Goal: Task Accomplishment & Management: Manage account settings

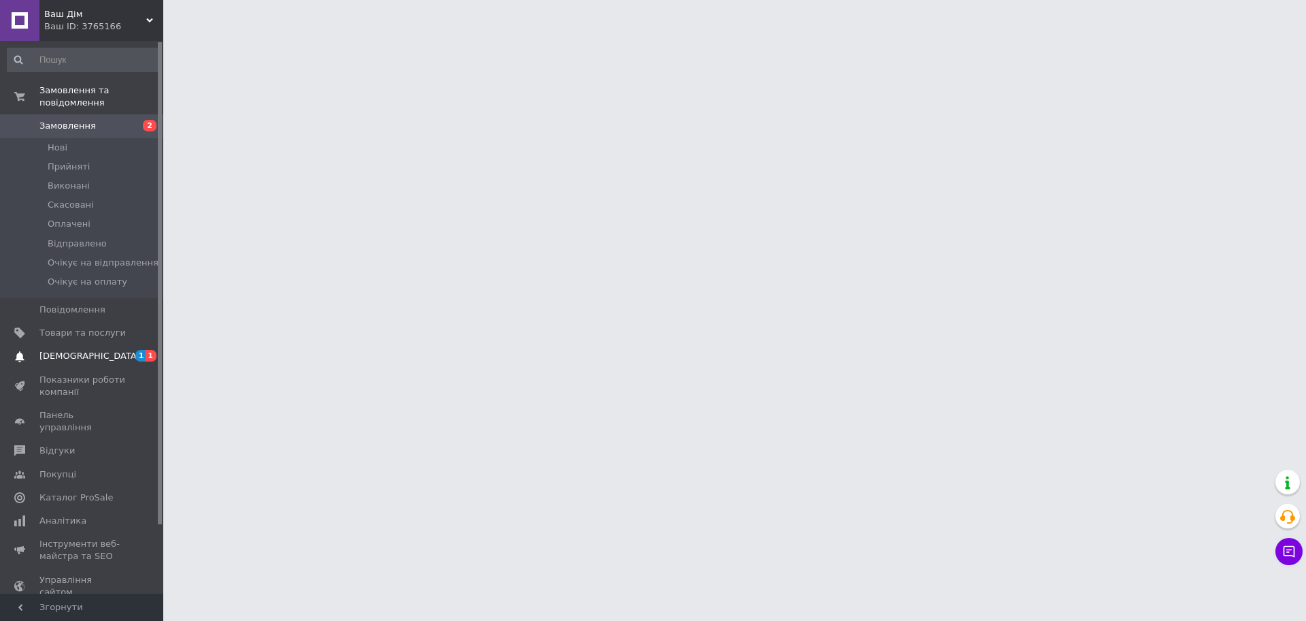
click at [81, 350] on span "[DEMOGRAPHIC_DATA]" at bounding box center [89, 356] width 101 height 12
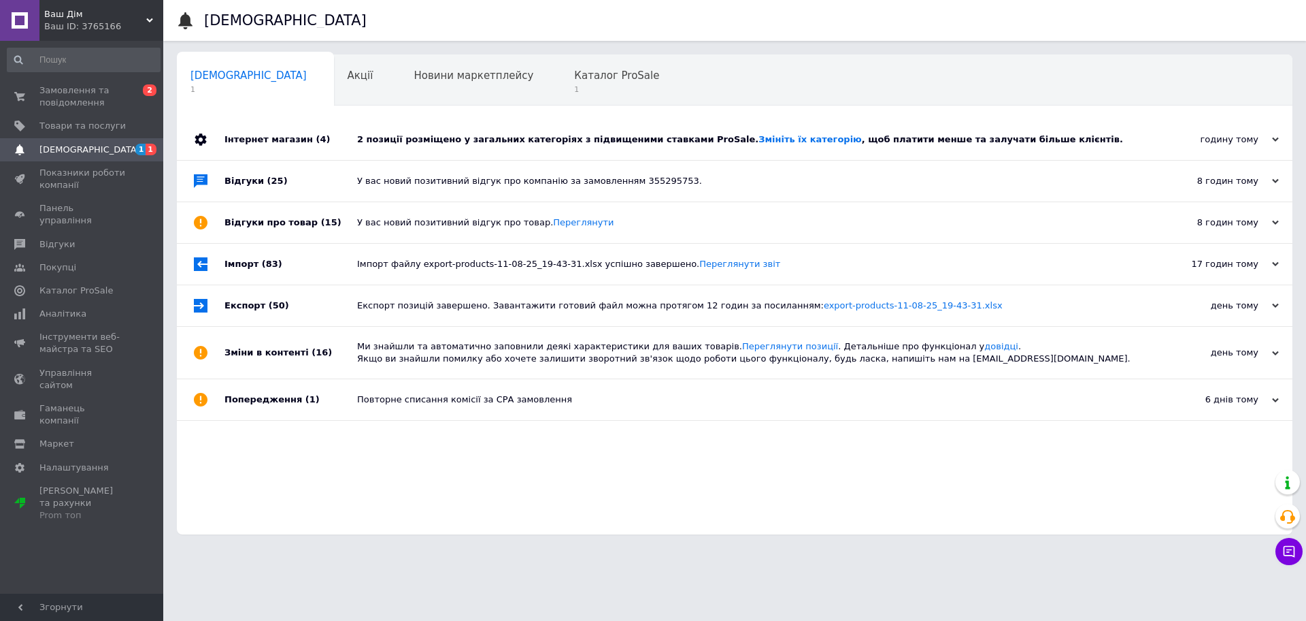
click at [532, 142] on div "2 позиції розміщено у загальних категоріях з підвищеними ставками ProSale. Змін…" at bounding box center [750, 139] width 786 height 12
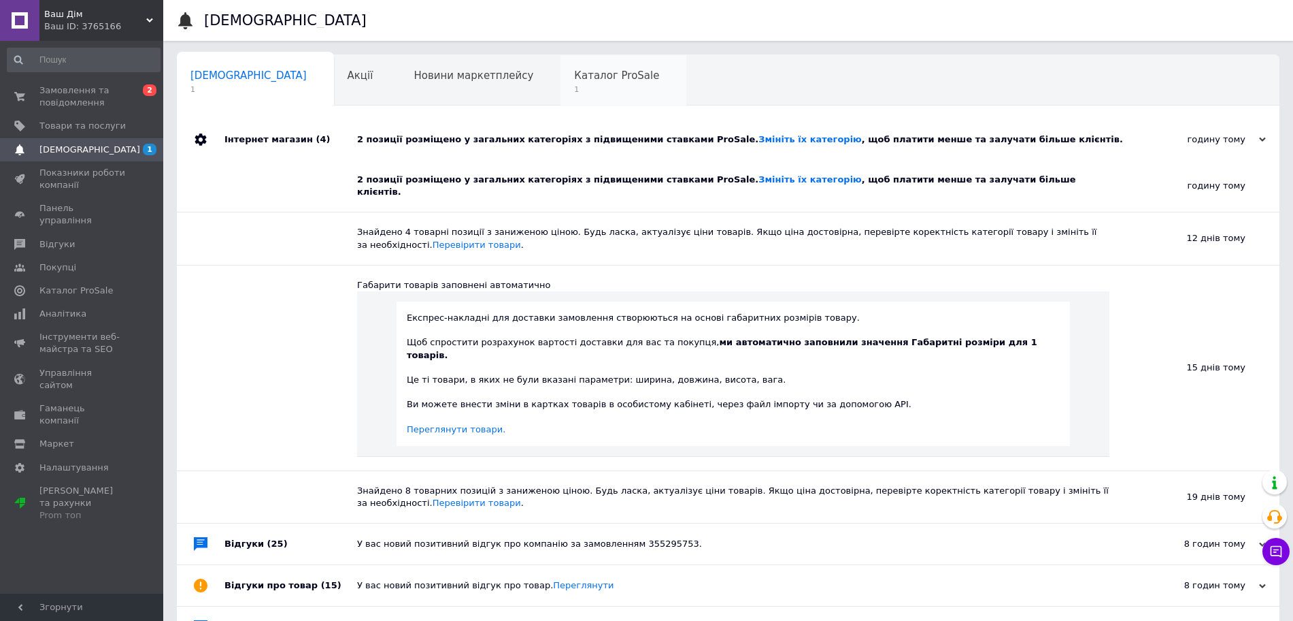
click at [574, 69] on span "Каталог ProSale" at bounding box center [616, 75] width 85 height 12
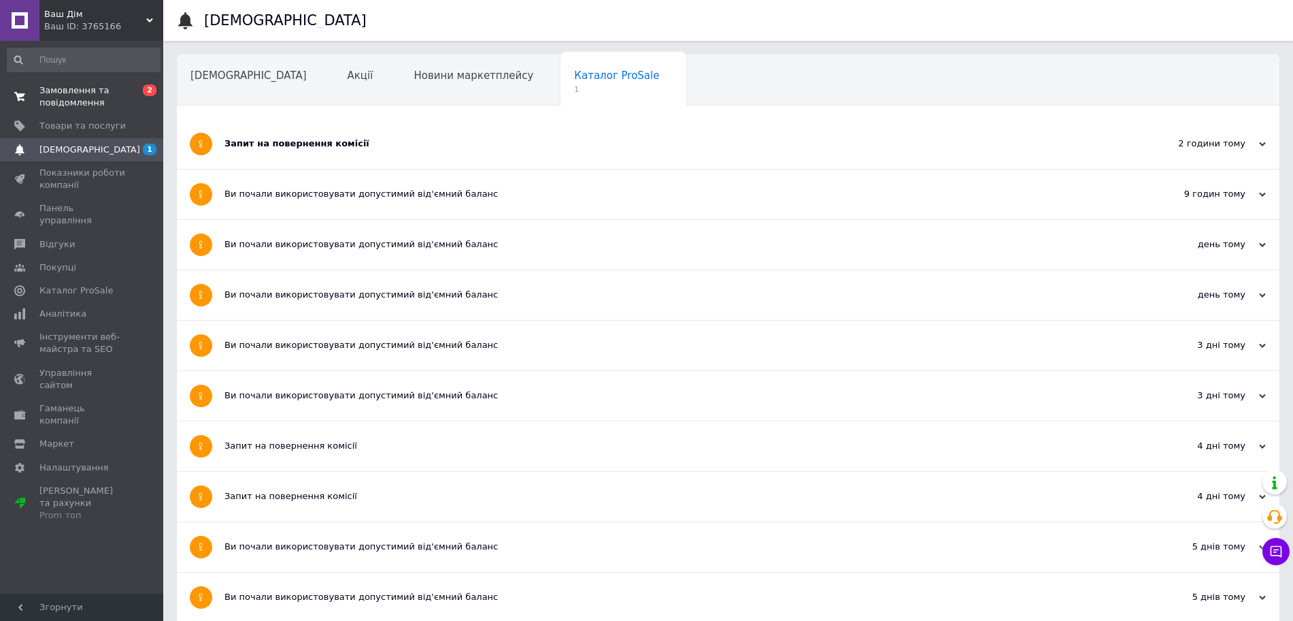
click at [86, 104] on span "Замовлення та повідомлення" at bounding box center [82, 96] width 86 height 24
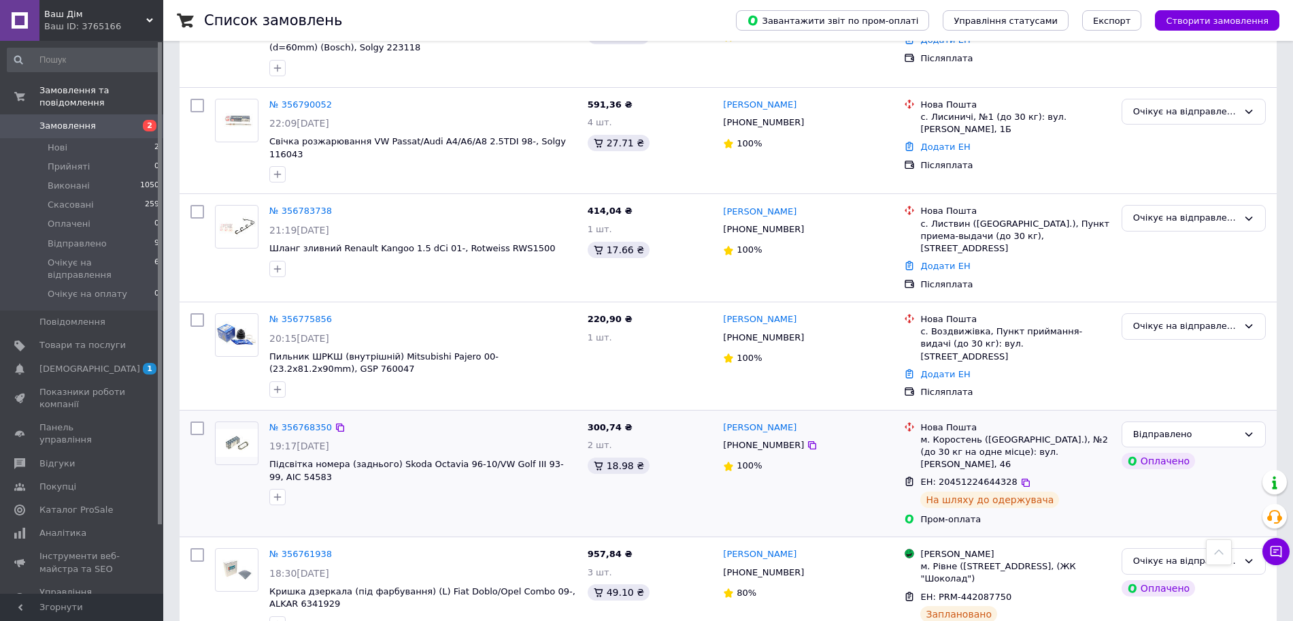
scroll to position [340, 0]
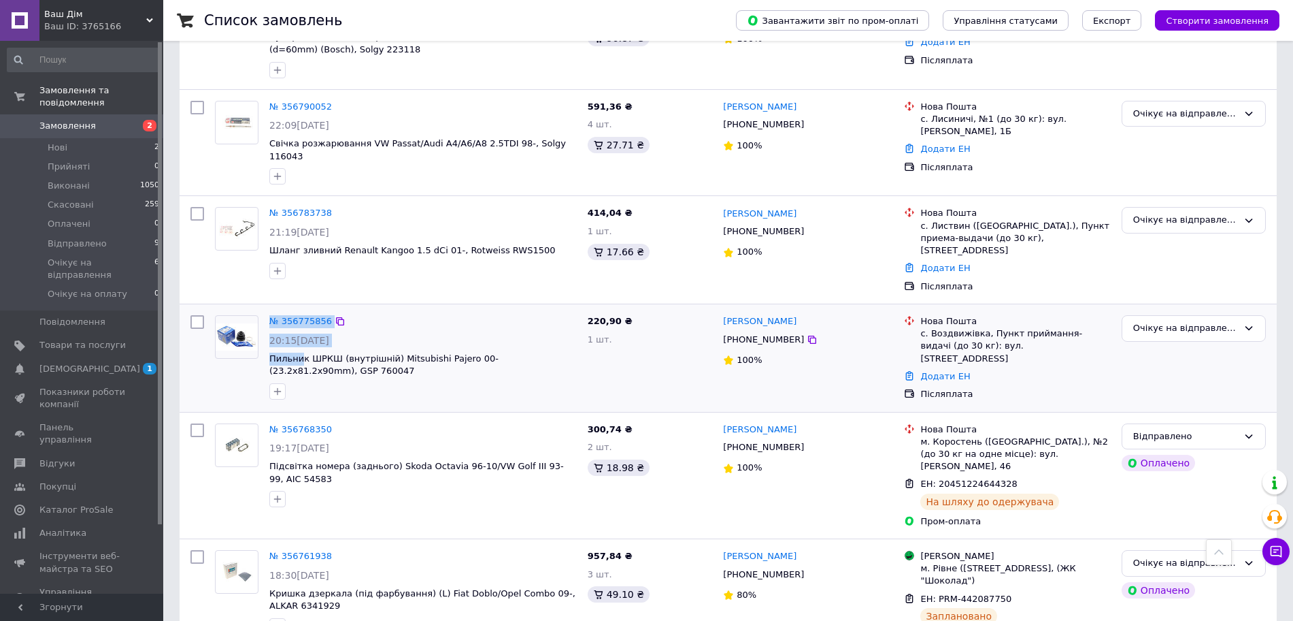
drag, startPoint x: 263, startPoint y: 318, endPoint x: 303, endPoint y: 327, distance: 40.6
click at [299, 327] on div "№ 356775856 20:15[DATE] Пильник ШРКШ (внутрішній) Mitsubishi Pajero 00- (23.2x8…" at bounding box center [396, 357] width 373 height 95
click at [354, 352] on span "Пильник ШРКШ (внутрішній) Mitsubishi Pajero 00- (23.2x81.2x90mm), GSP 760047" at bounding box center [423, 364] width 308 height 25
drag, startPoint x: 310, startPoint y: 333, endPoint x: 267, endPoint y: 320, distance: 44.8
click at [267, 320] on div "№ 356775856 20:15[DATE] Пильник ШРКШ (внутрішній) Mitsubishi Pajero 00- (23.2x8…" at bounding box center [423, 357] width 318 height 95
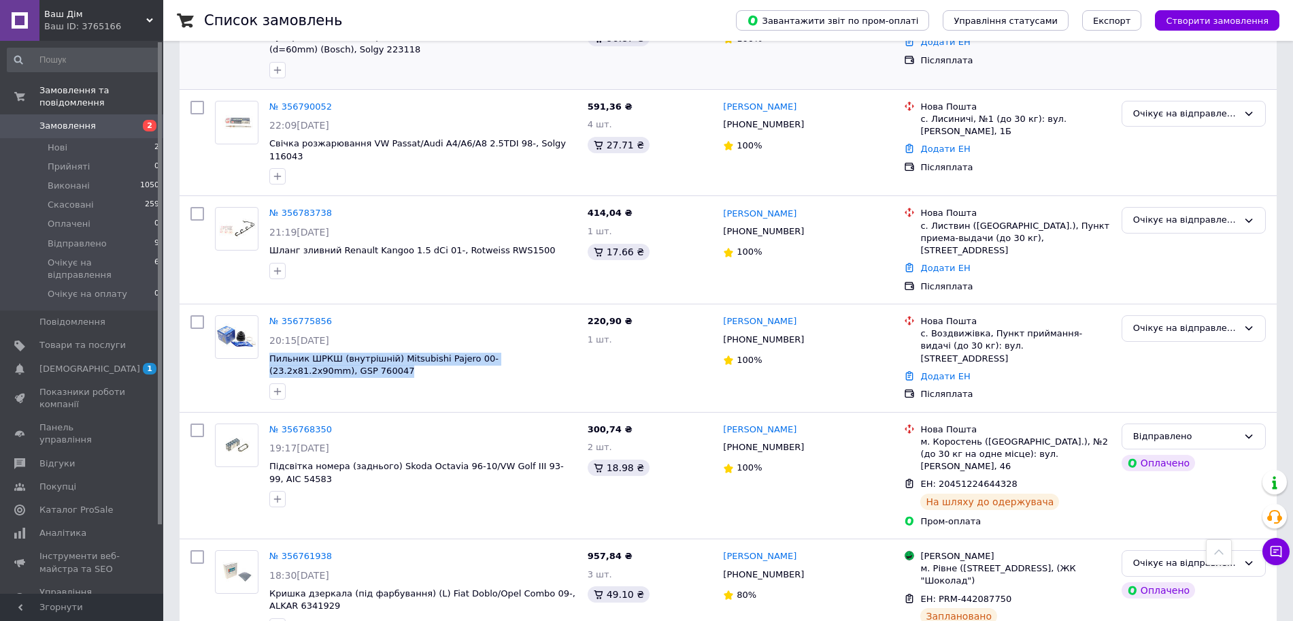
copy span "Пильник ШРКШ (внутрішній) Mitsubishi Pajero 00- (23.2x81.2x90mm), GSP 760047"
drag, startPoint x: 738, startPoint y: 305, endPoint x: 784, endPoint y: 305, distance: 46.3
click at [784, 331] on div "[PHONE_NUMBER]" at bounding box center [764, 340] width 86 height 18
copy div "0965215141"
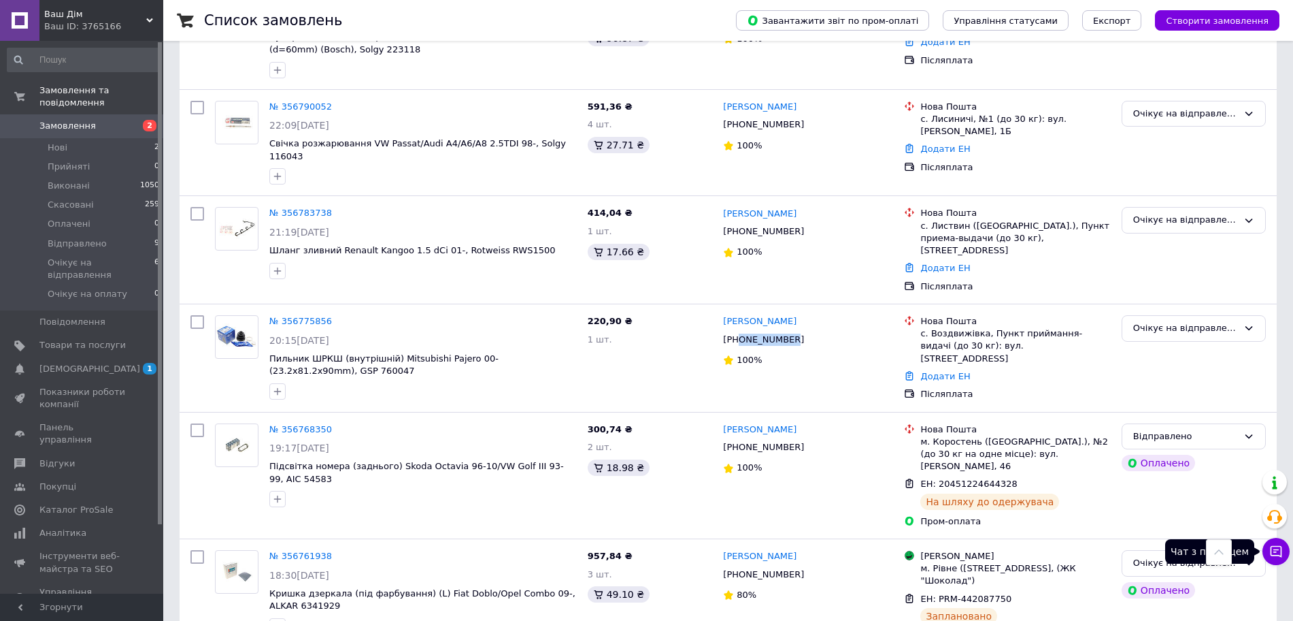
click at [1278, 551] on icon at bounding box center [1277, 551] width 14 height 14
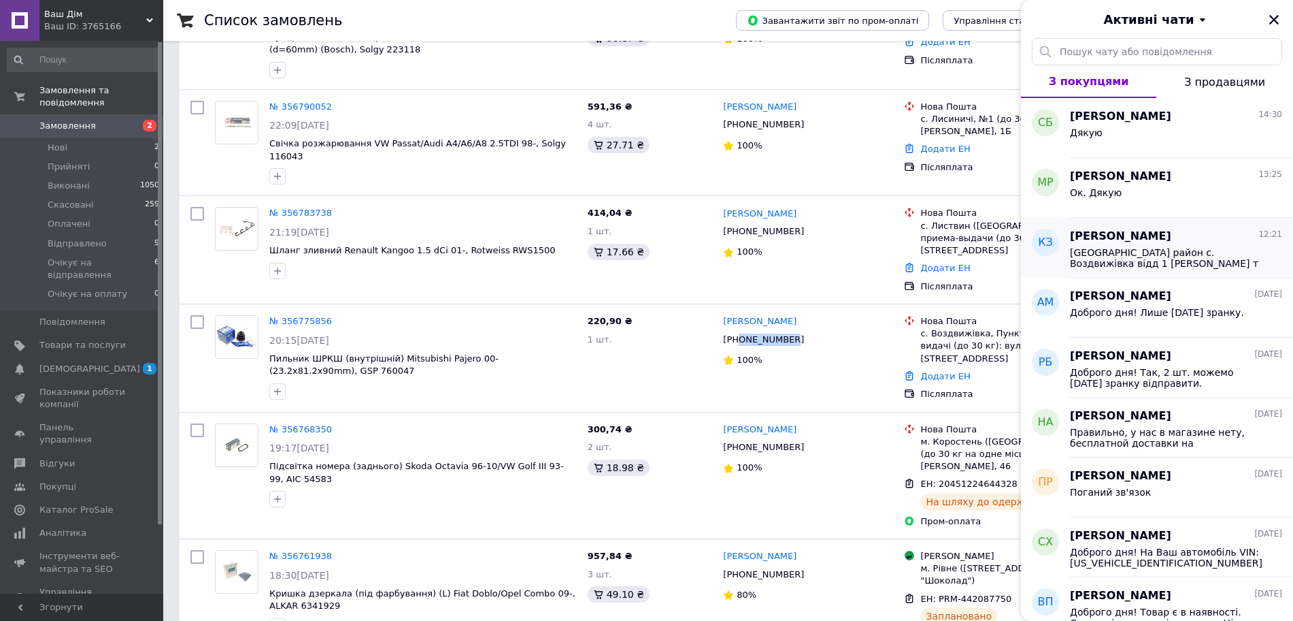
click at [1141, 250] on span "[GEOGRAPHIC_DATA] район с. Воздвижівка відд 1 [PERSON_NAME] т 096 5215141" at bounding box center [1166, 258] width 193 height 22
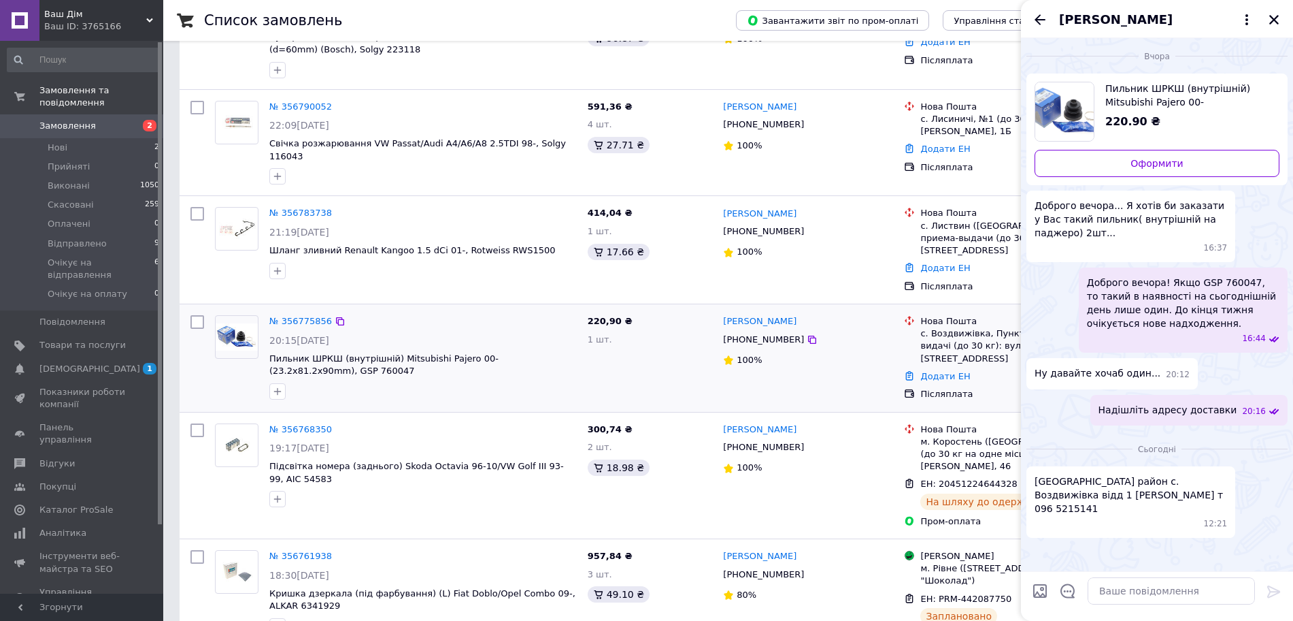
click at [872, 351] on div "[PERSON_NAME] [PHONE_NUMBER] 100%" at bounding box center [808, 358] width 181 height 97
click at [1274, 14] on icon "Закрити" at bounding box center [1274, 20] width 12 height 12
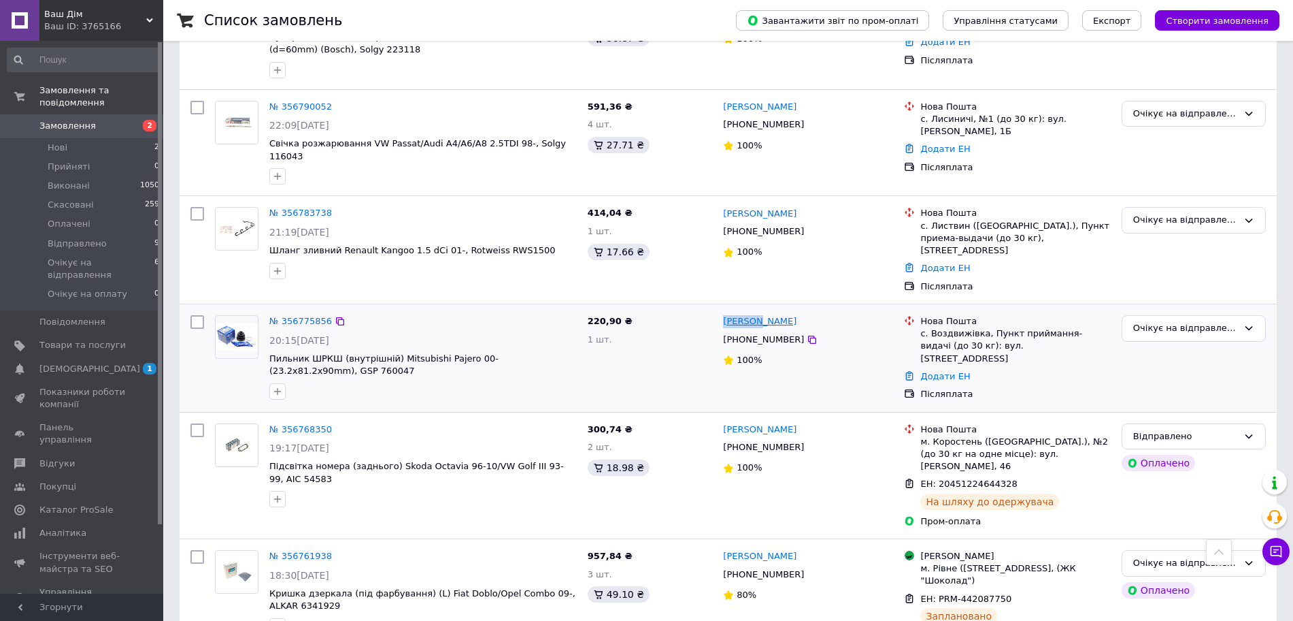
drag, startPoint x: 723, startPoint y: 287, endPoint x: 759, endPoint y: 292, distance: 37.0
click at [759, 314] on div "[PERSON_NAME]" at bounding box center [760, 322] width 76 height 16
copy link "Заремба"
drag, startPoint x: 812, startPoint y: 286, endPoint x: 762, endPoint y: 284, distance: 50.4
click at [762, 314] on div "[PERSON_NAME]" at bounding box center [808, 322] width 173 height 16
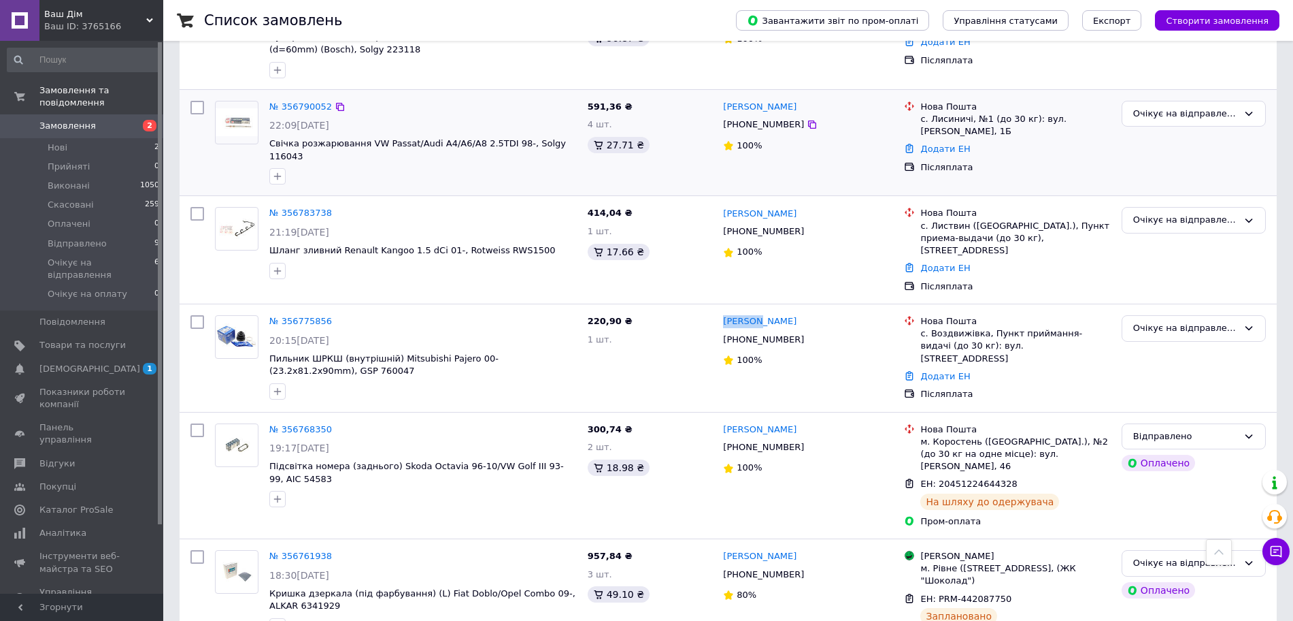
copy link "[PERSON_NAME]"
click at [950, 327] on div "с. Воздвижівка, Пункт приймання-видачі (до 30 кг): вул. [STREET_ADDRESS]" at bounding box center [1016, 345] width 190 height 37
copy div "Воздвижівка"
click at [926, 371] on link "Додати ЕН" at bounding box center [946, 376] width 50 height 10
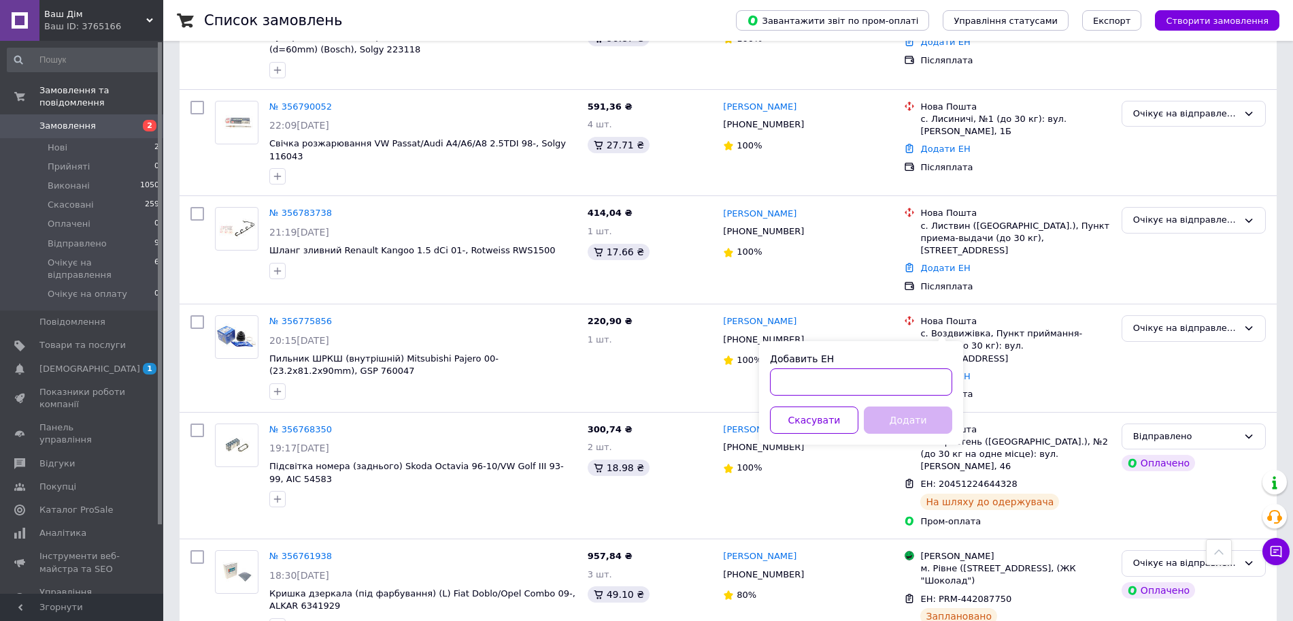
click at [855, 383] on input "Добавить ЕН" at bounding box center [861, 381] width 182 height 27
paste input "20451225355516"
type input "20451225355516"
click at [915, 415] on button "Додати" at bounding box center [908, 419] width 88 height 27
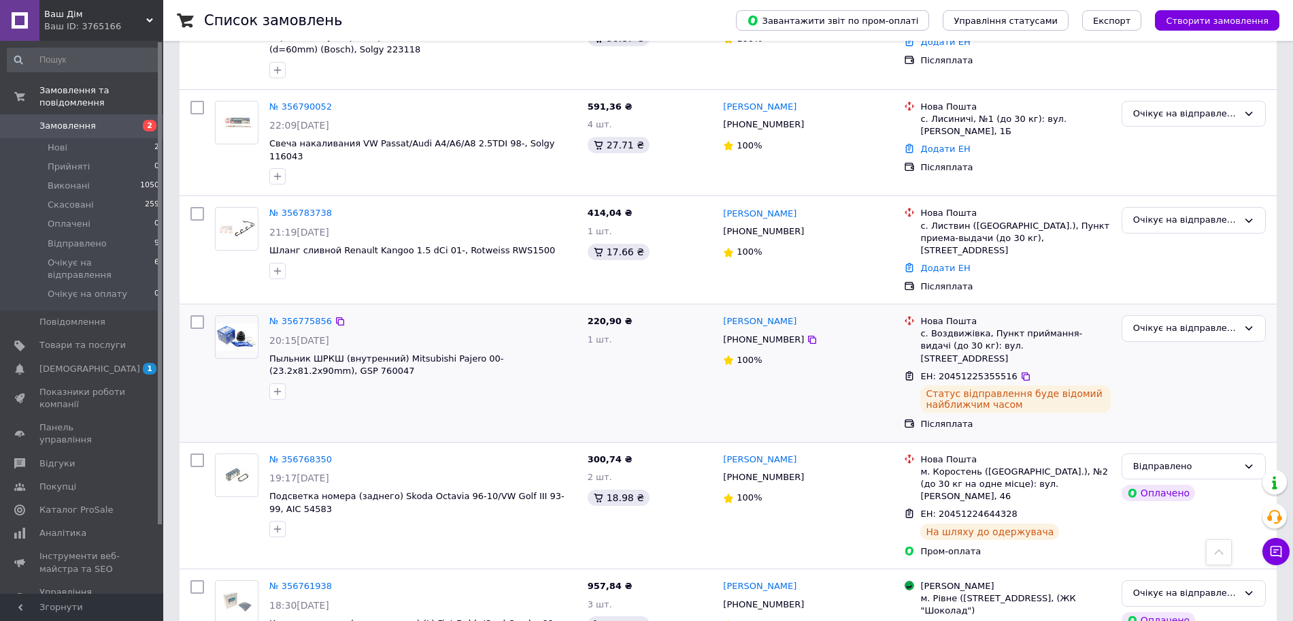
click at [197, 315] on input "checkbox" at bounding box center [198, 322] width 14 height 14
checkbox input "true"
drag, startPoint x: 601, startPoint y: 232, endPoint x: 232, endPoint y: 555, distance: 490.4
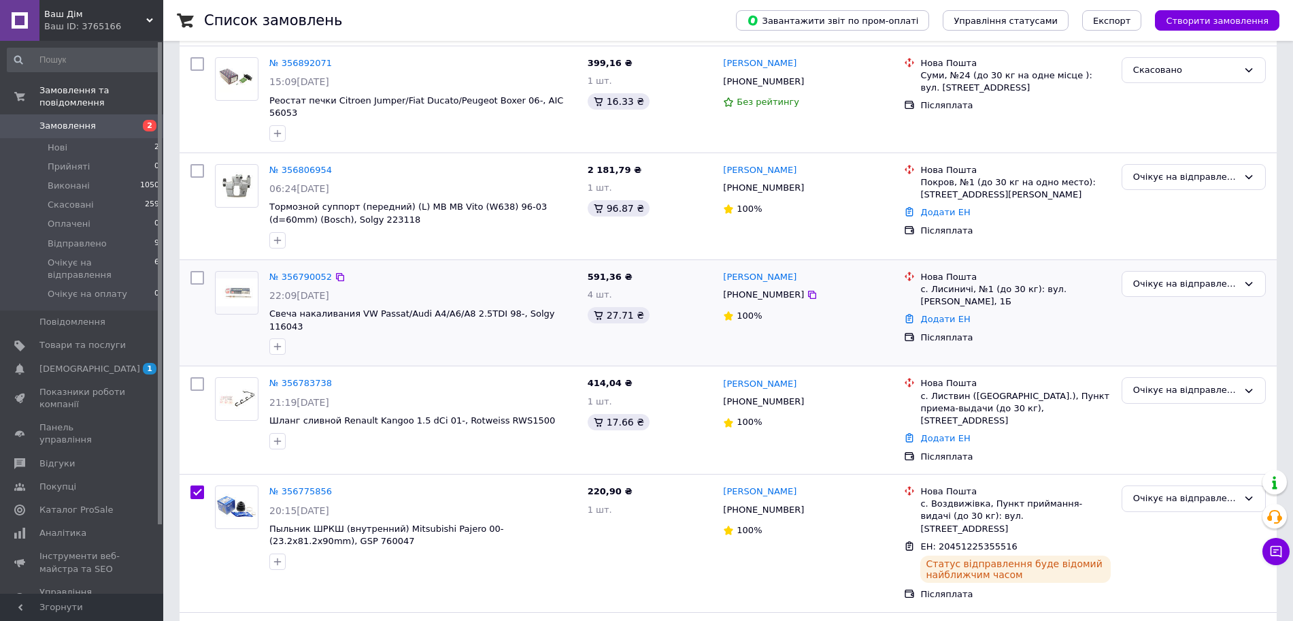
scroll to position [85, 0]
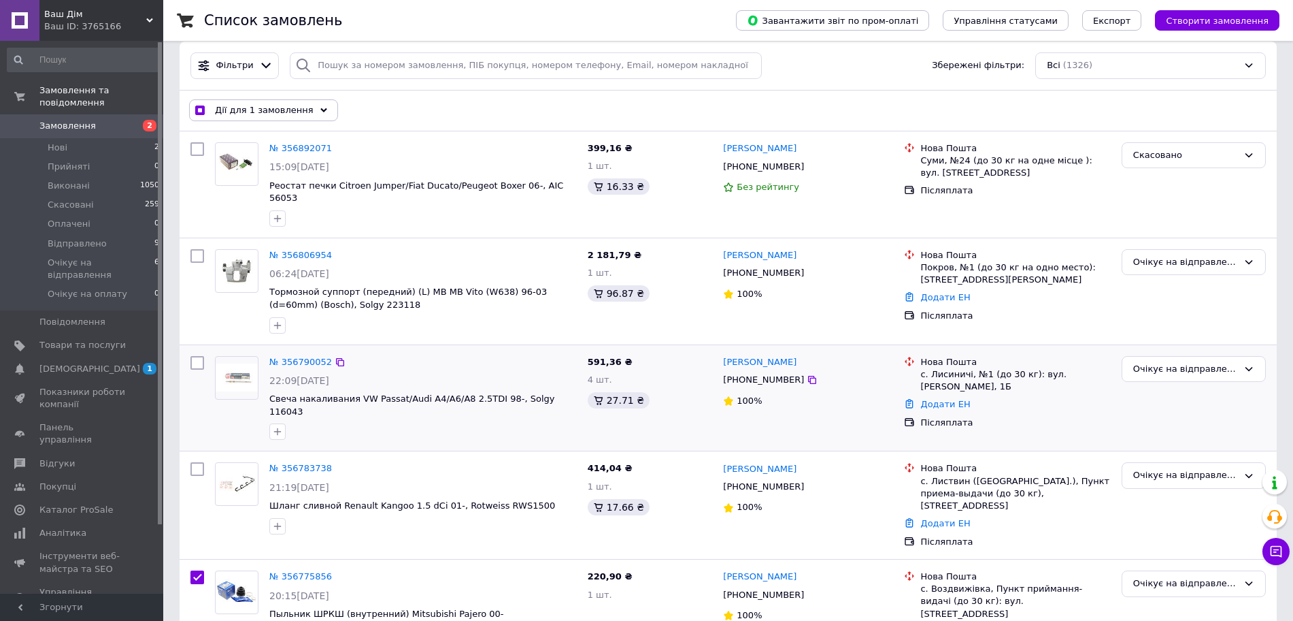
click at [199, 356] on input "checkbox" at bounding box center [198, 363] width 14 height 14
checkbox input "true"
click at [928, 399] on link "Додати ЕН" at bounding box center [946, 404] width 50 height 10
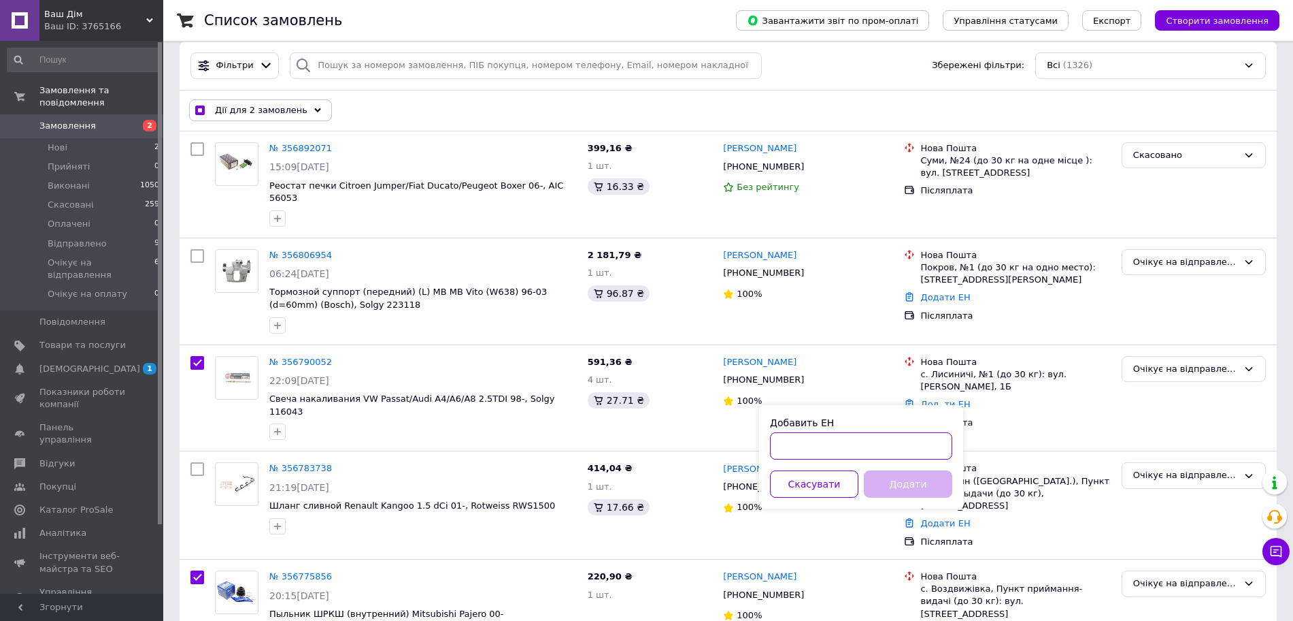
click at [861, 440] on input "Добавить ЕН" at bounding box center [861, 445] width 182 height 27
checkbox input "true"
paste input "20451225364738"
type input "20451225364738"
click at [927, 482] on button "Додати" at bounding box center [908, 483] width 88 height 27
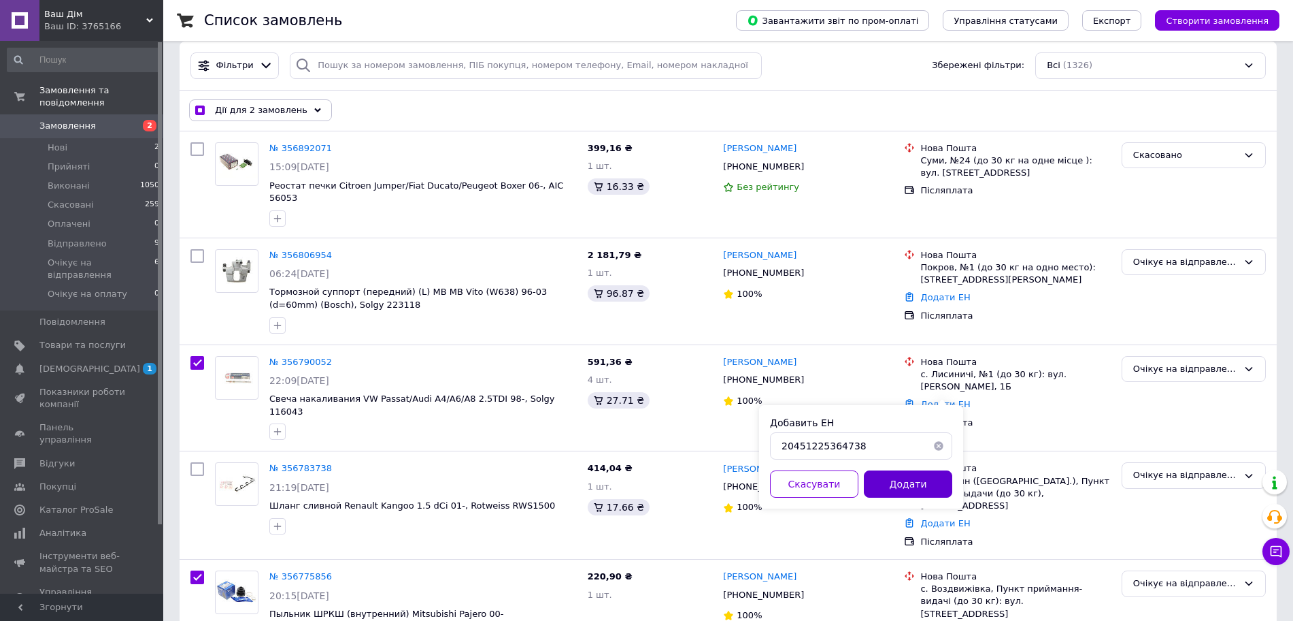
checkbox input "true"
checkbox input "false"
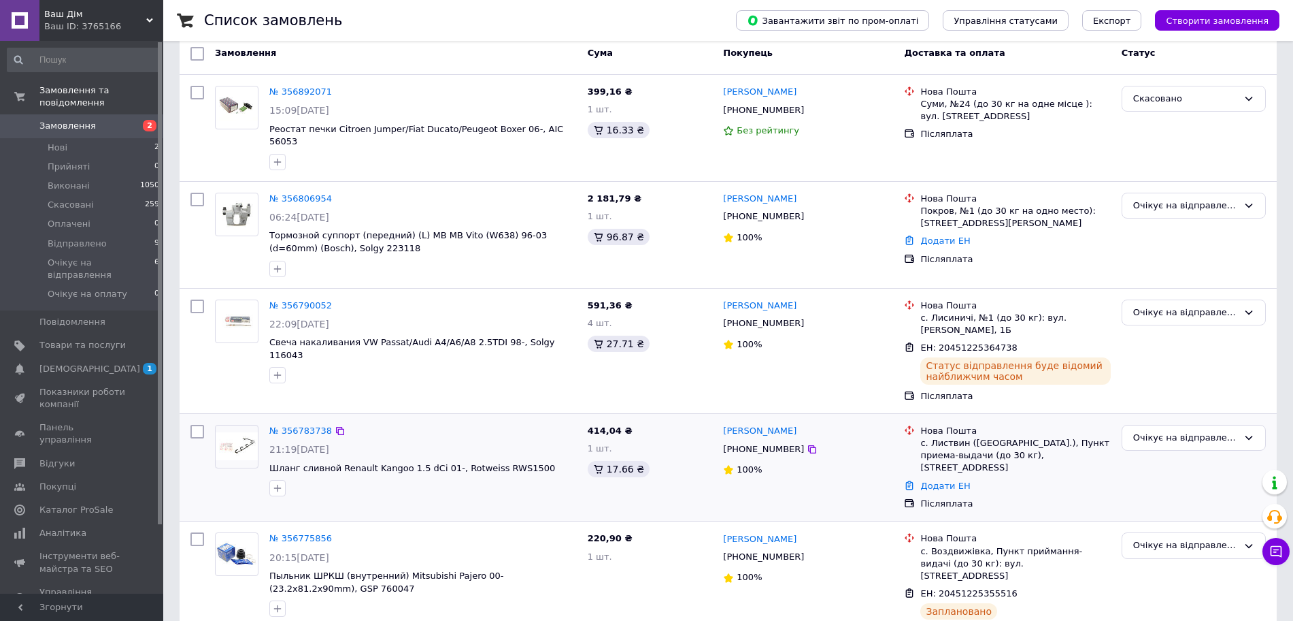
scroll to position [170, 0]
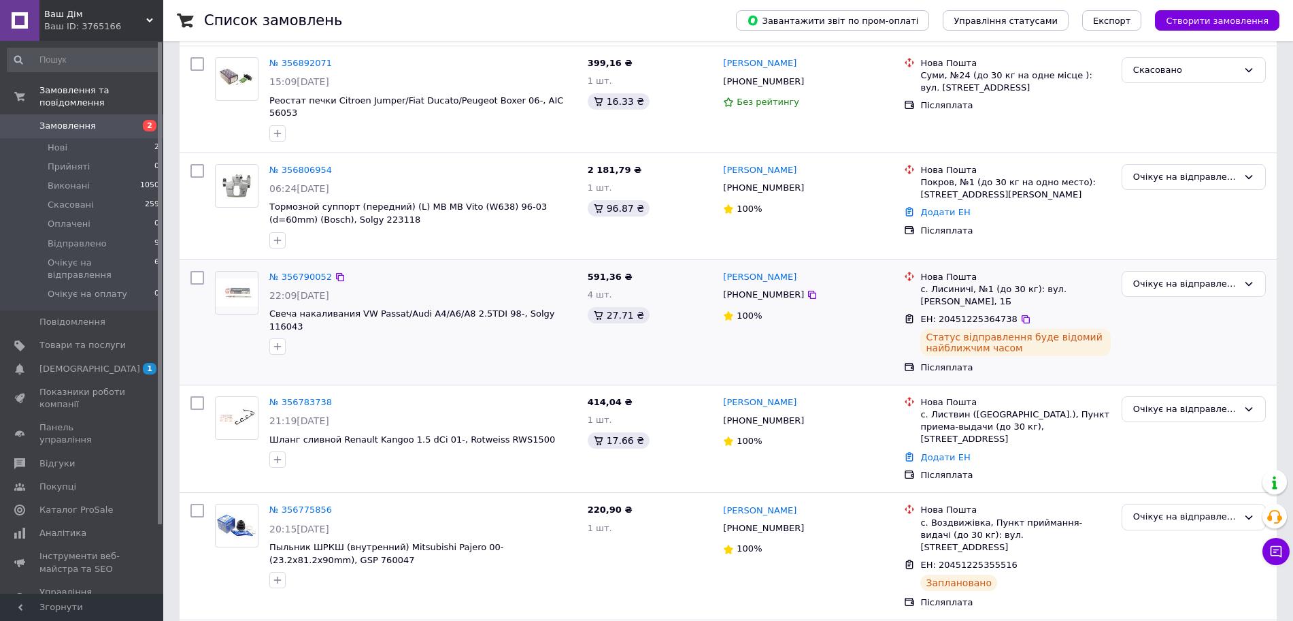
click at [195, 271] on input "checkbox" at bounding box center [198, 278] width 14 height 14
checkbox input "true"
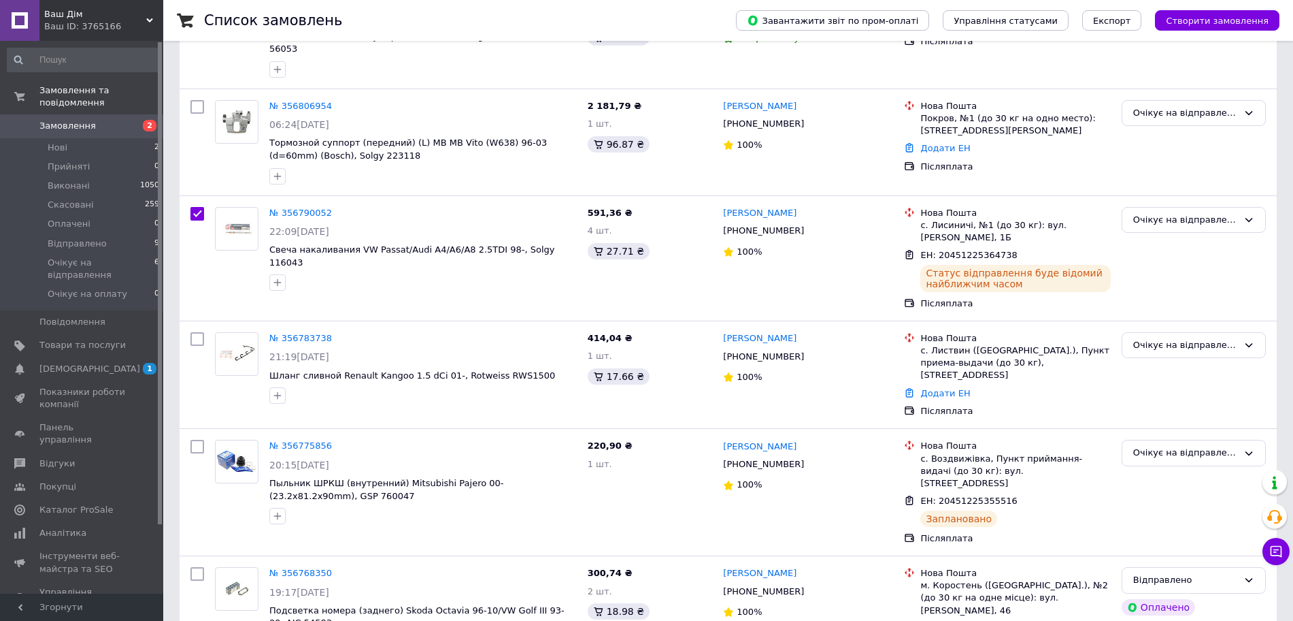
scroll to position [340, 0]
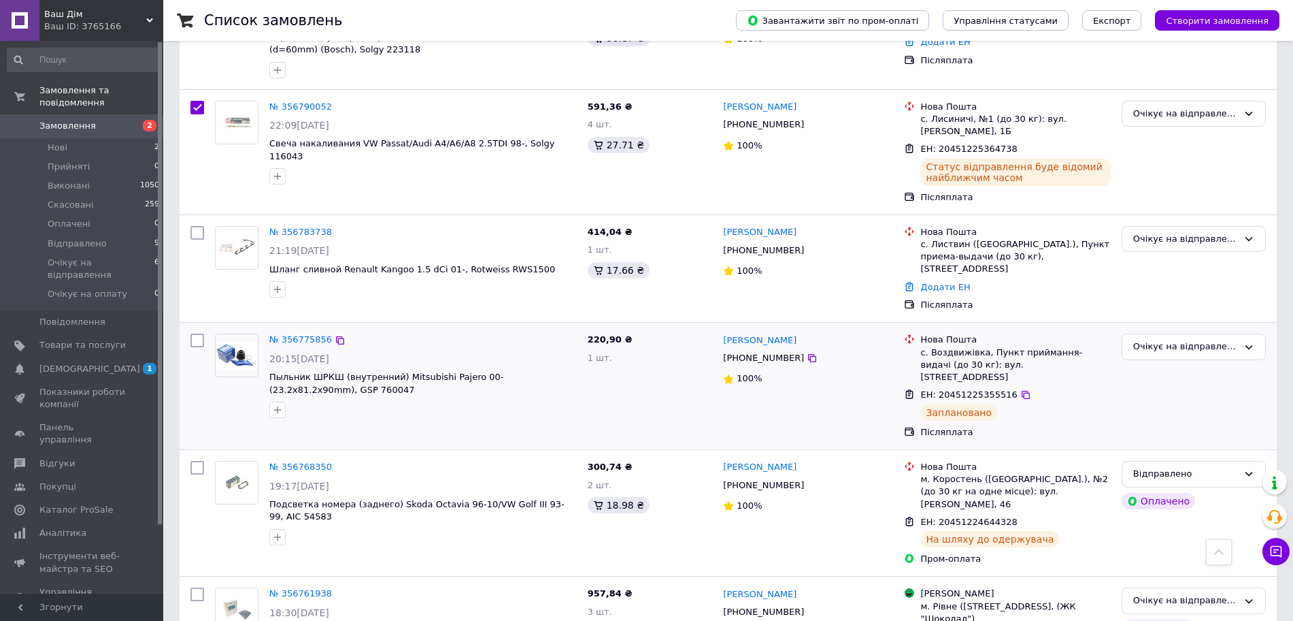
click at [194, 333] on input "checkbox" at bounding box center [198, 340] width 14 height 14
checkbox input "true"
click at [194, 226] on input "checkbox" at bounding box center [198, 233] width 14 height 14
checkbox input "true"
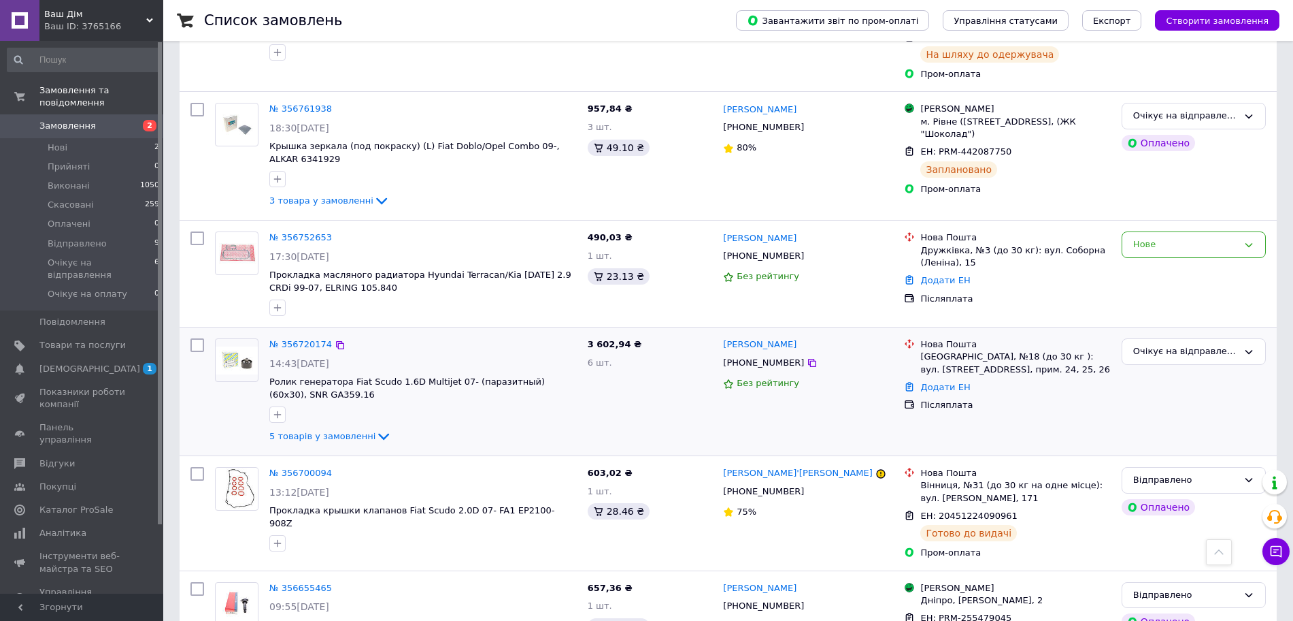
scroll to position [850, 0]
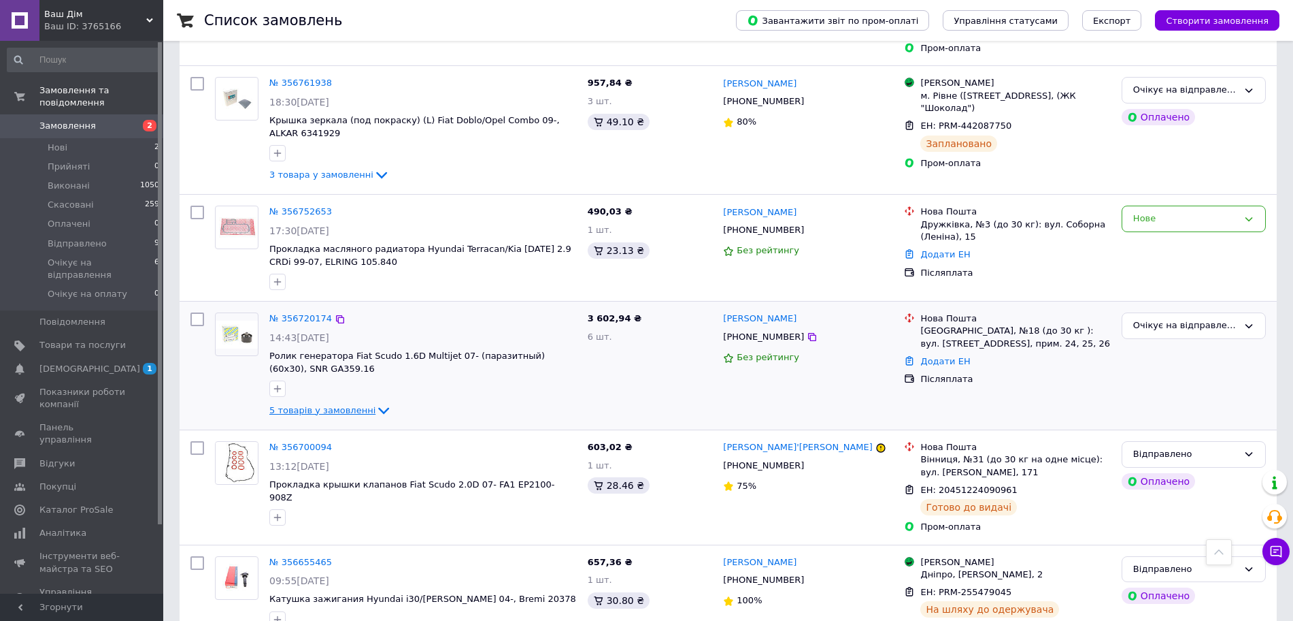
click at [377, 402] on icon at bounding box center [384, 410] width 16 height 16
checkbox input "true"
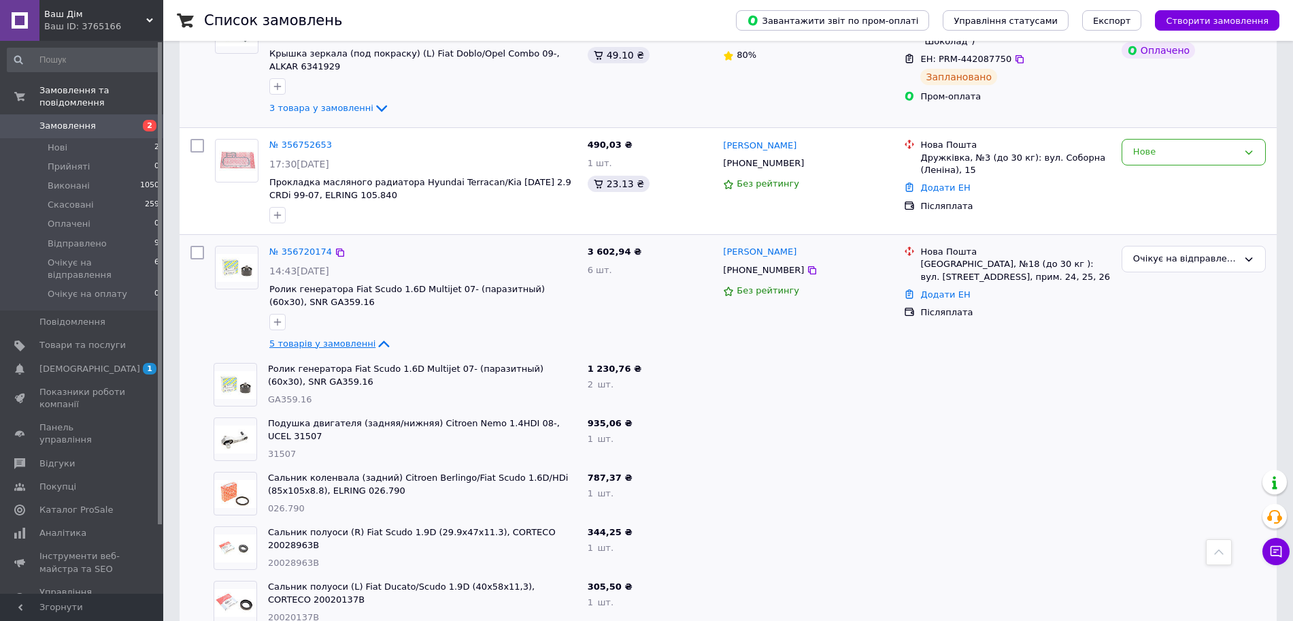
scroll to position [765, 0]
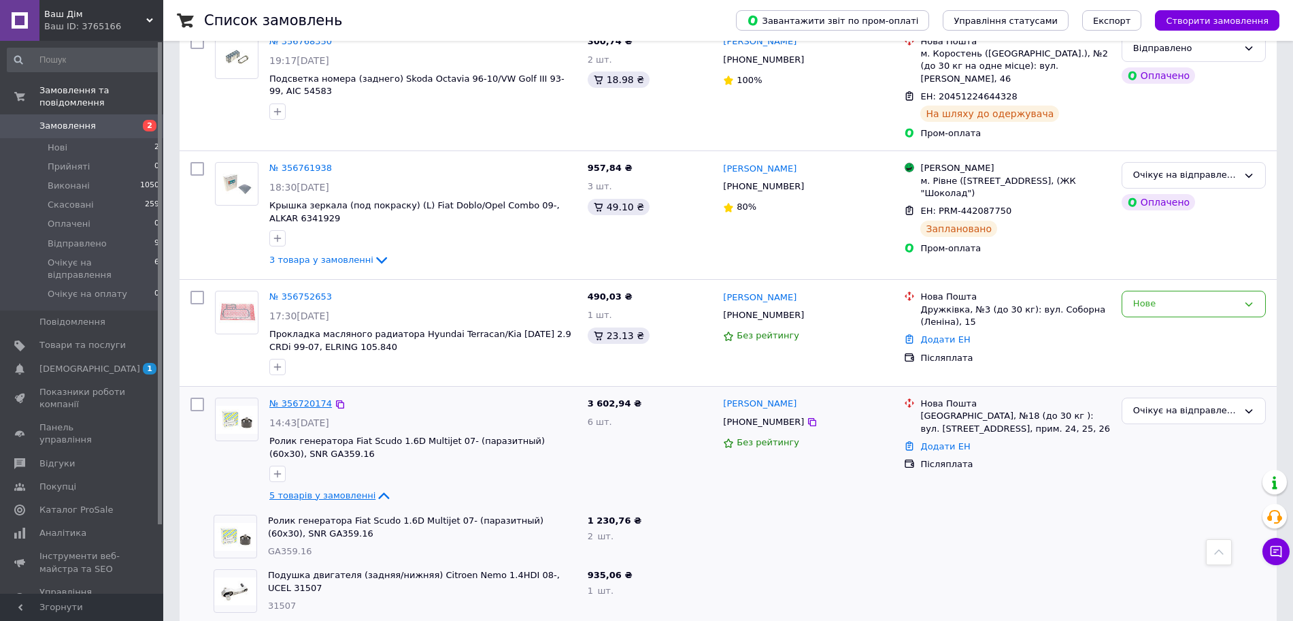
click at [311, 398] on link "№ 356720174" at bounding box center [300, 403] width 63 height 10
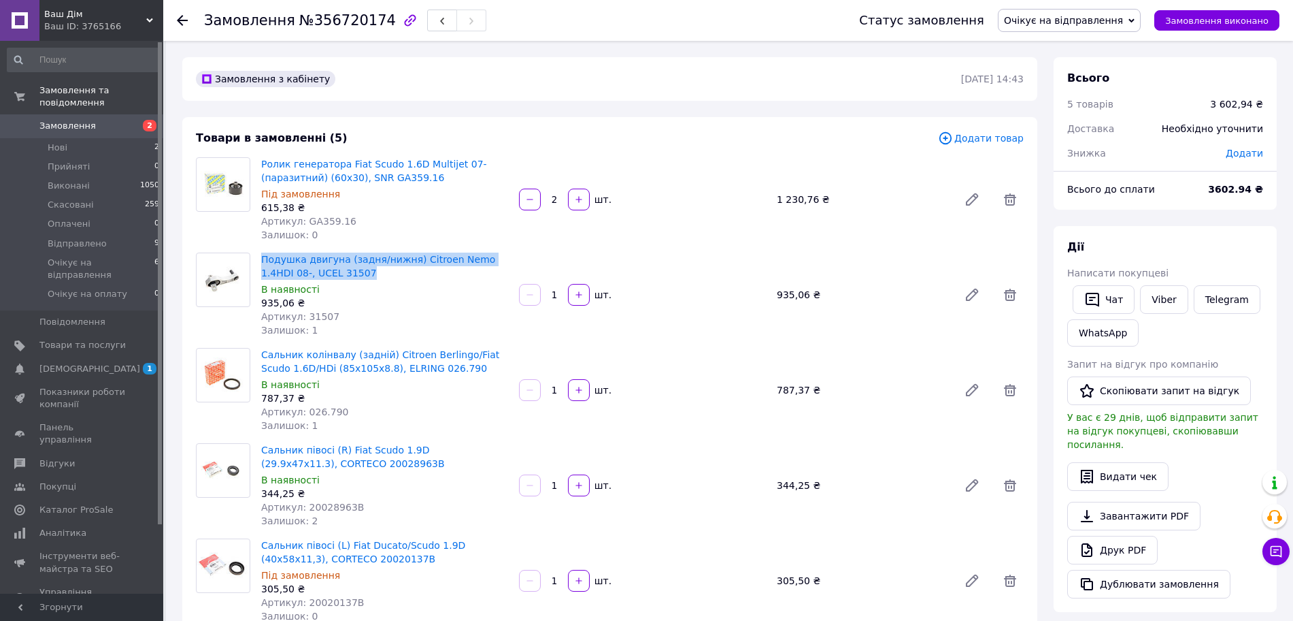
drag, startPoint x: 257, startPoint y: 258, endPoint x: 336, endPoint y: 275, distance: 81.4
click at [336, 275] on div "Подушка двигуна (задня/нижня) Citroen Nemo 1.4HDI 08-, UCEL 31507 В наявності 9…" at bounding box center [385, 295] width 258 height 90
copy link "Подушка двигуна (задня/нижня) Citroen Nemo 1.4HDI 08-, UCEL 31507"
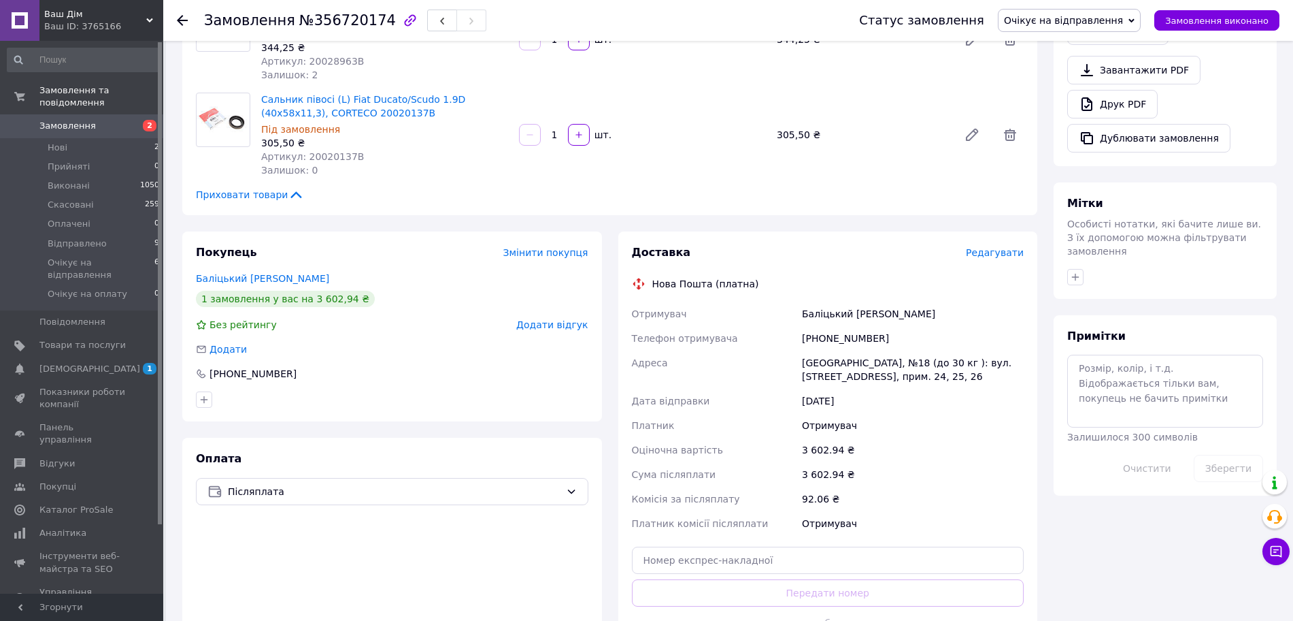
scroll to position [595, 0]
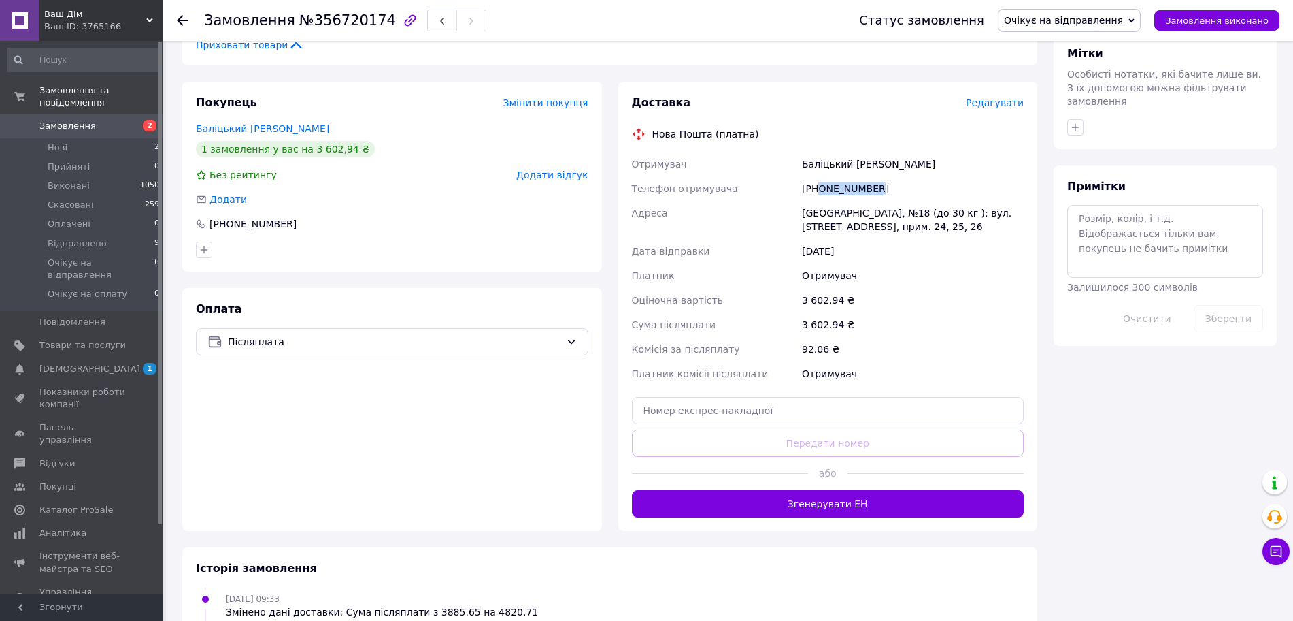
drag, startPoint x: 818, startPoint y: 182, endPoint x: 886, endPoint y: 182, distance: 68.0
click at [886, 182] on div "[PHONE_NUMBER]" at bounding box center [912, 188] width 227 height 24
copy div "0963127423"
click at [821, 167] on div "Баліцький [PERSON_NAME]" at bounding box center [912, 164] width 227 height 24
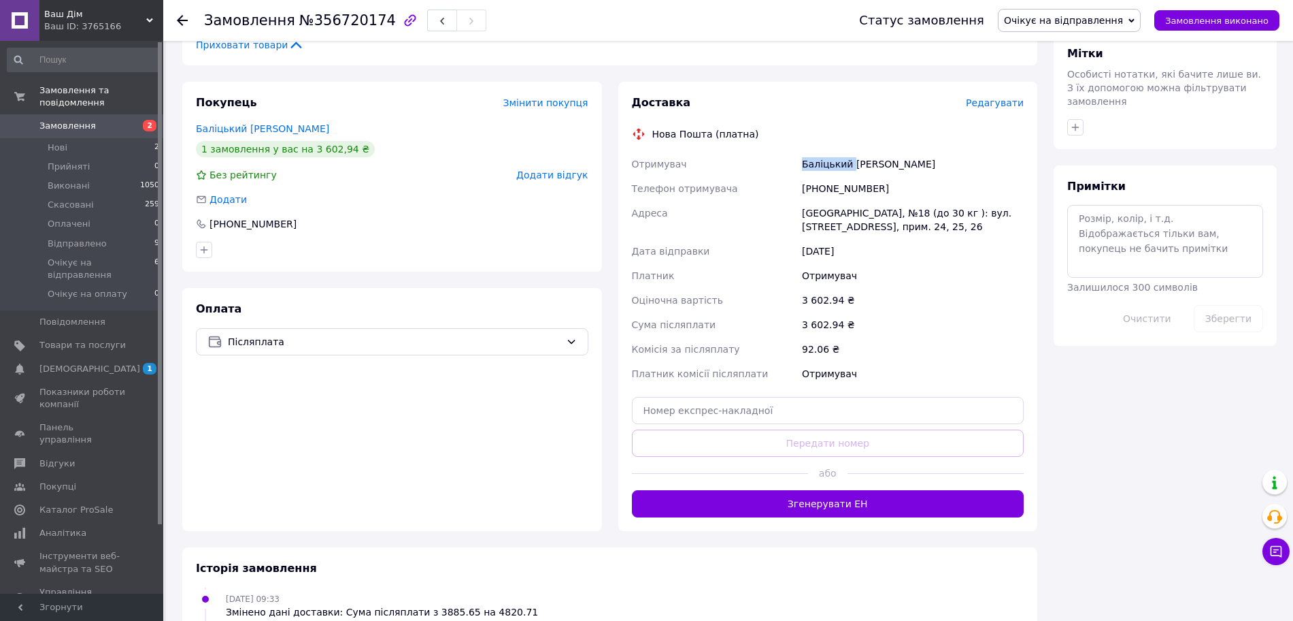
copy div "[PERSON_NAME]"
click at [860, 169] on div "Баліцький [PERSON_NAME]" at bounding box center [912, 164] width 227 height 24
copy div "Руслан"
drag, startPoint x: 799, startPoint y: 209, endPoint x: 878, endPoint y: 216, distance: 79.9
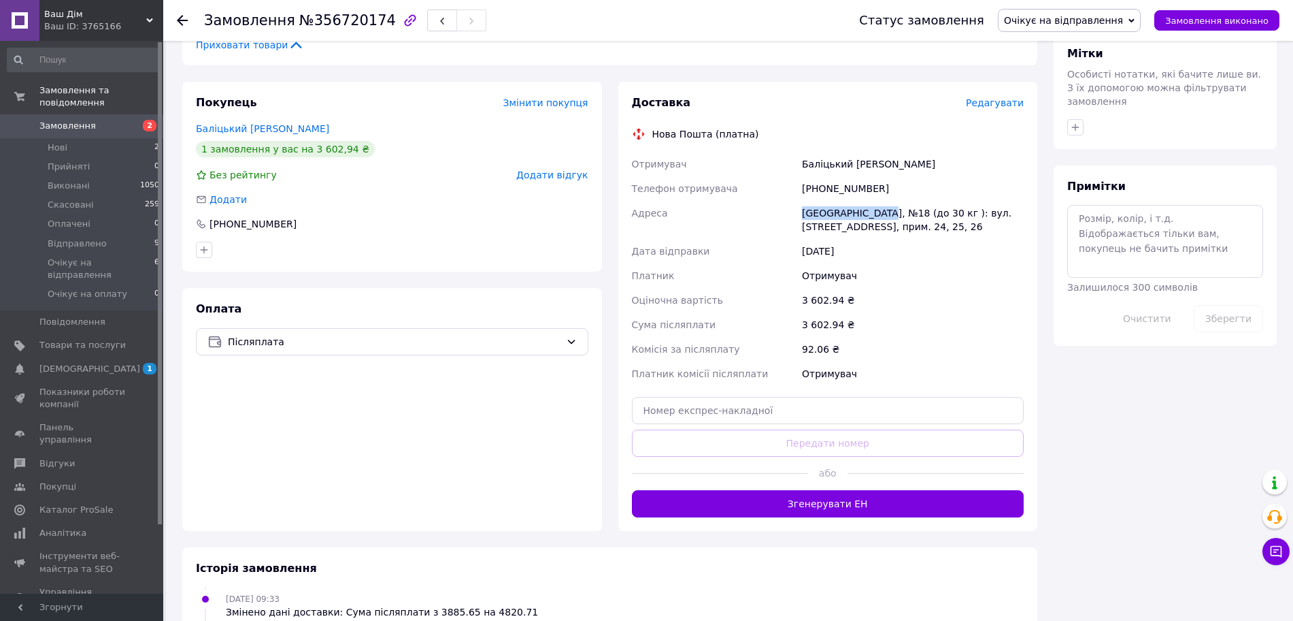
click at [878, 216] on div "Отримувач Баліцький [PERSON_NAME] Телефон отримувача [PHONE_NUMBER] [GEOGRAPHIC…" at bounding box center [828, 269] width 398 height 234
copy div "Адреса [GEOGRAPHIC_DATA]"
click at [802, 408] on input "text" at bounding box center [828, 410] width 393 height 27
paste input "20451225374695"
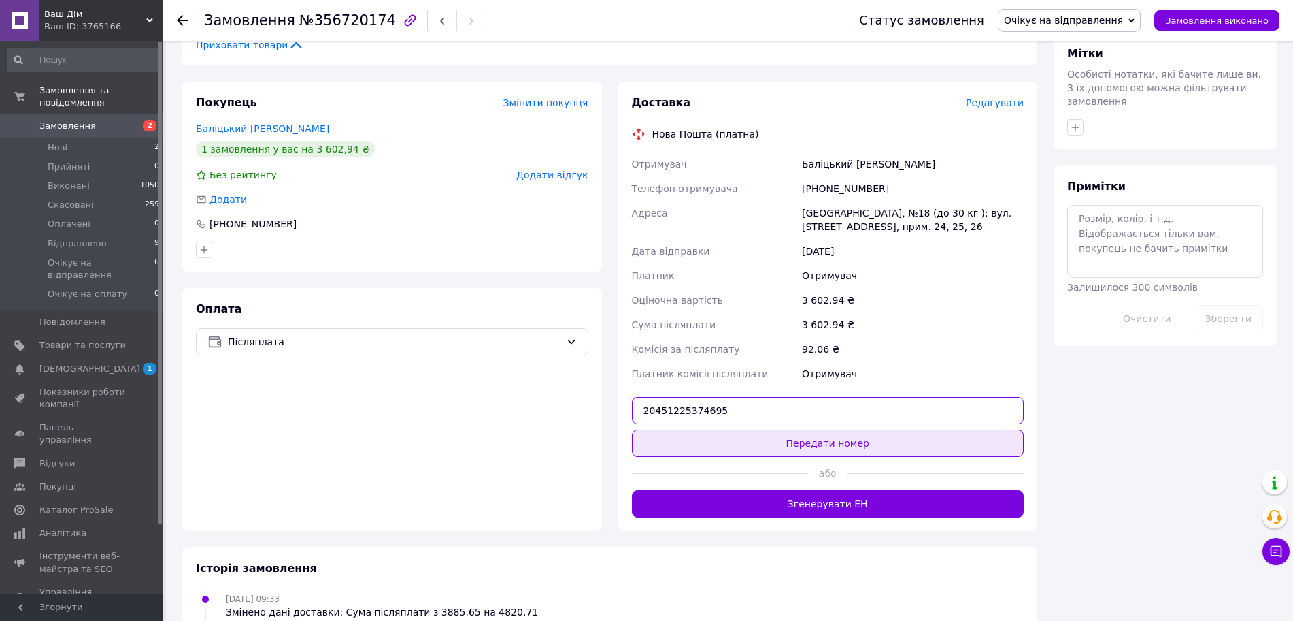
type input "20451225374695"
click at [827, 443] on button "Передати номер" at bounding box center [828, 442] width 393 height 27
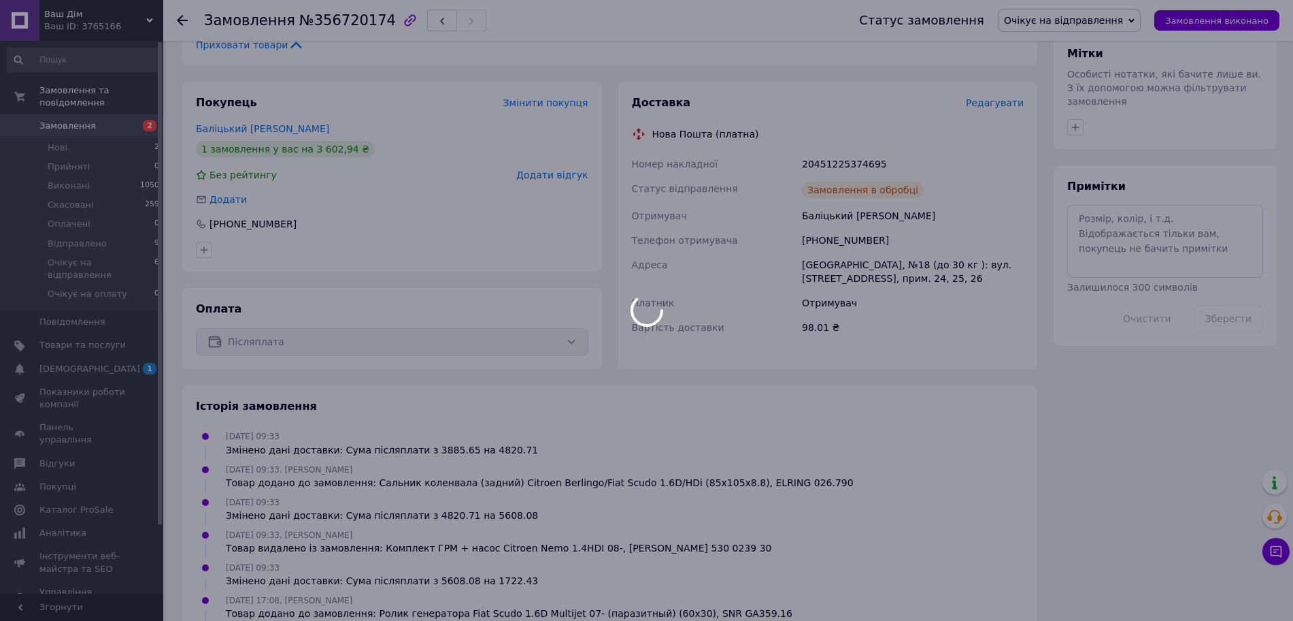
scroll to position [542, 0]
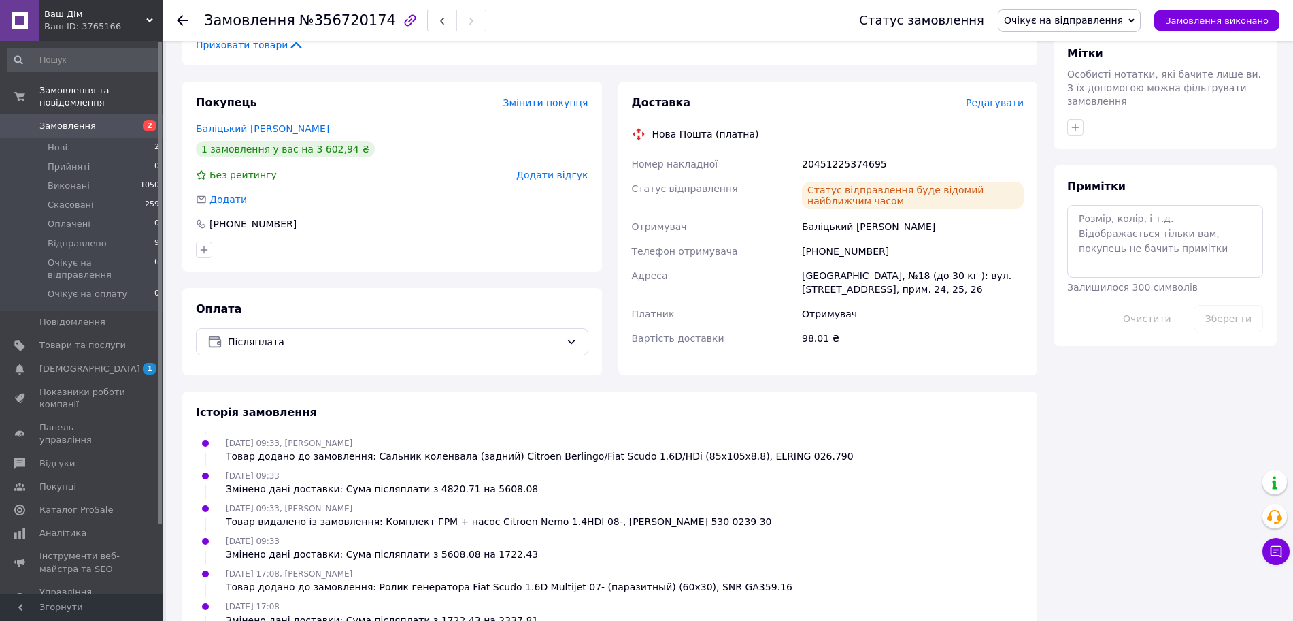
click at [64, 120] on span "Замовлення" at bounding box center [67, 126] width 56 height 12
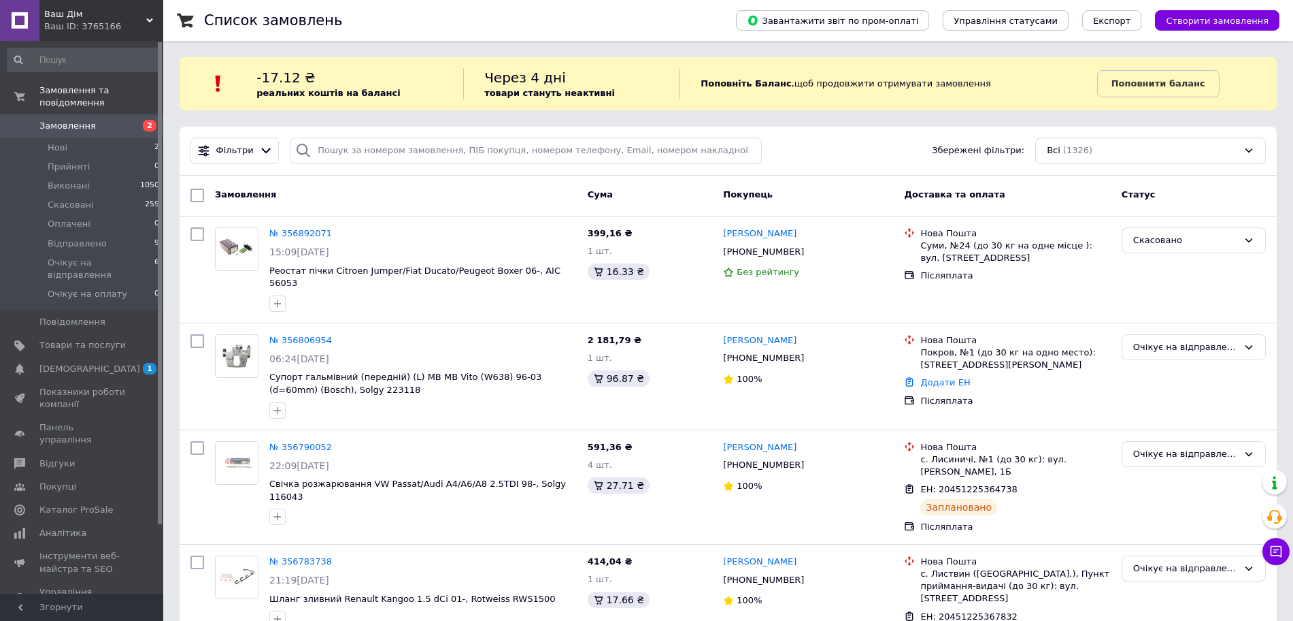
click at [99, 114] on link "Замовлення 2" at bounding box center [83, 125] width 167 height 23
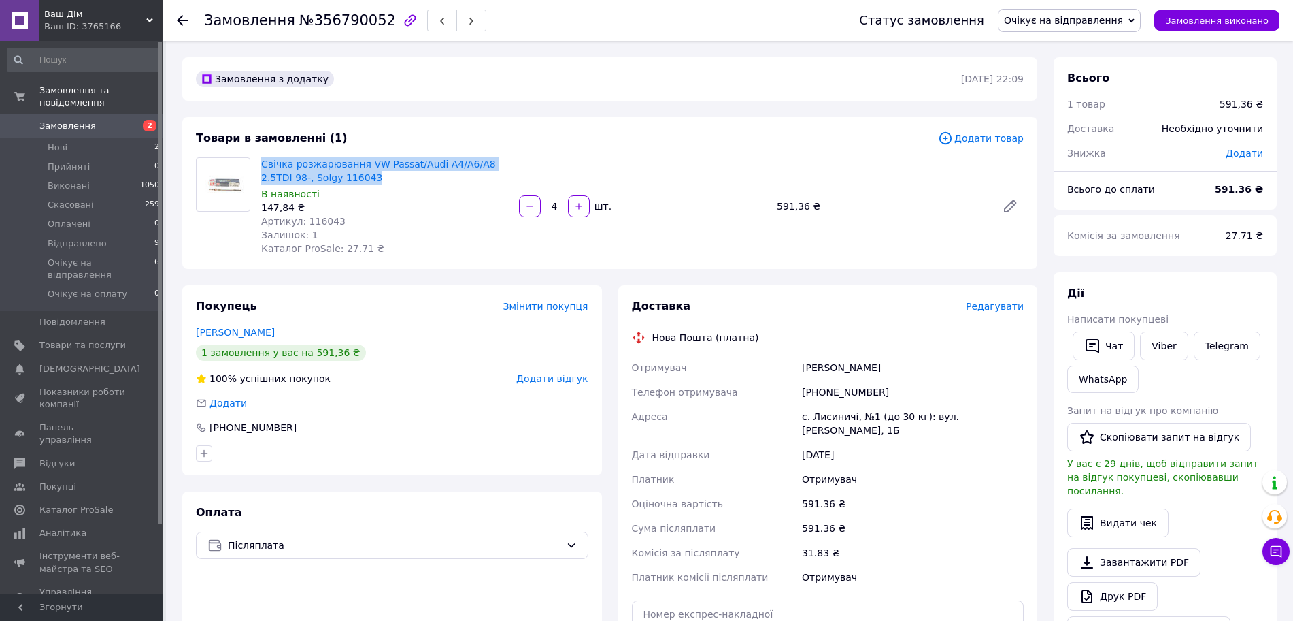
drag, startPoint x: 259, startPoint y: 156, endPoint x: 341, endPoint y: 174, distance: 84.1
click at [341, 174] on div "Свічка розжарювання VW Passat/Audi A4/A6/A8 2.5TDI 98-, Solgy 116043 В наявност…" at bounding box center [385, 205] width 258 height 103
copy link "Свічка розжарювання VW Passat/Audi A4/A6/A8 2.5TDI 98-, Solgy 116043"
drag, startPoint x: 818, startPoint y: 390, endPoint x: 876, endPoint y: 390, distance: 58.5
click at [876, 390] on div "[PHONE_NUMBER]" at bounding box center [912, 392] width 227 height 24
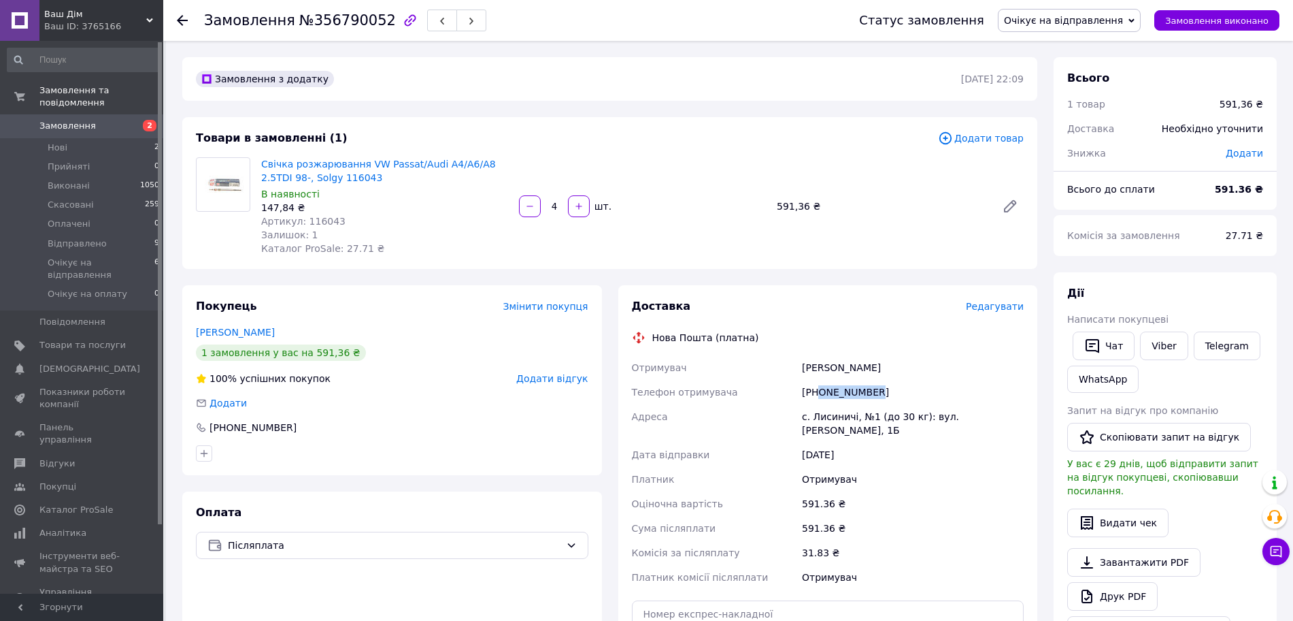
copy div "0965342092"
click at [829, 367] on div "Скочипець ваня" at bounding box center [912, 367] width 227 height 24
copy div "Скочипець"
click at [859, 373] on div "Скочипець ваня" at bounding box center [912, 367] width 227 height 24
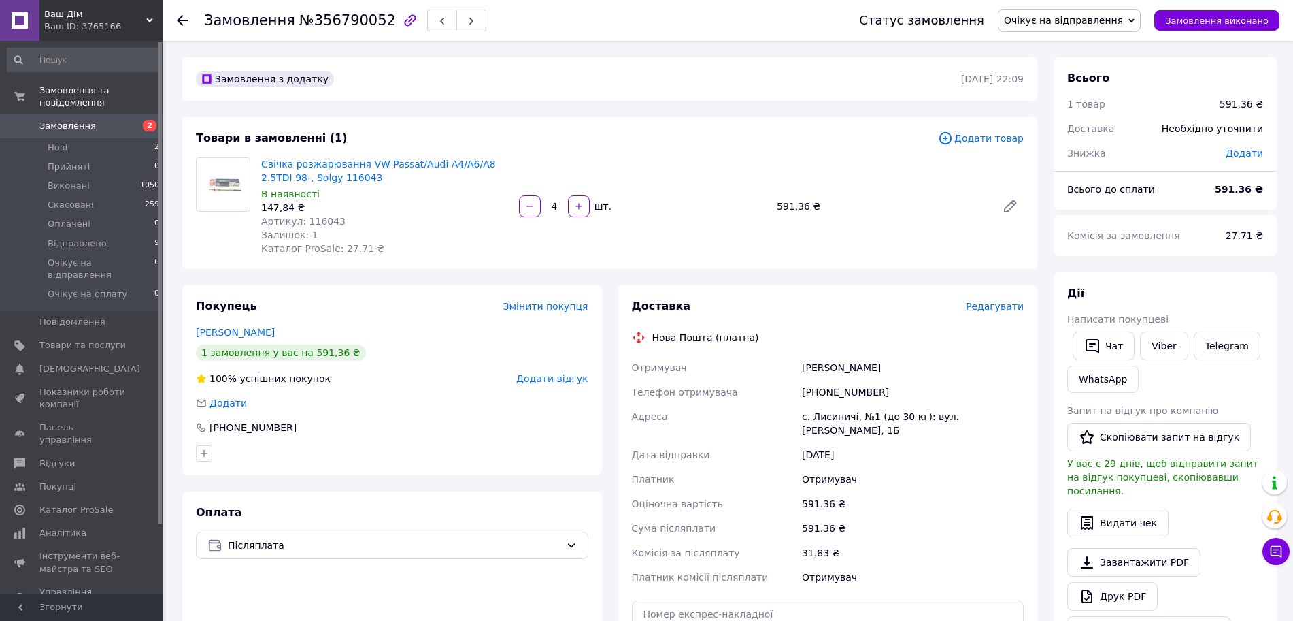
click at [859, 373] on div "Скочипець ваня" at bounding box center [912, 367] width 227 height 24
copy div "ваня"
click at [823, 414] on div "с. Лисиничі, №1 (до 30 кг): вул. [PERSON_NAME], 1Б" at bounding box center [912, 423] width 227 height 38
copy div "Лисиничі"
